Goal: Task Accomplishment & Management: Manage account settings

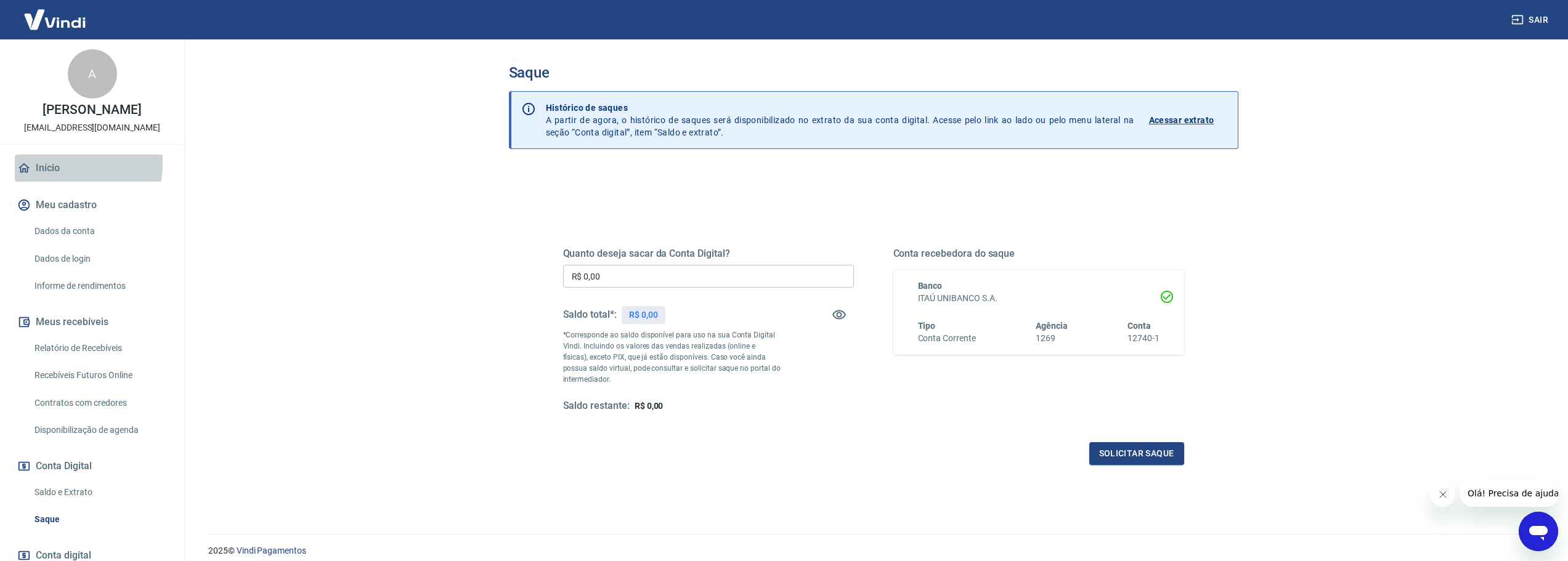
click at [45, 163] on link "Início" at bounding box center [92, 169] width 155 height 27
